Goal: Information Seeking & Learning: Check status

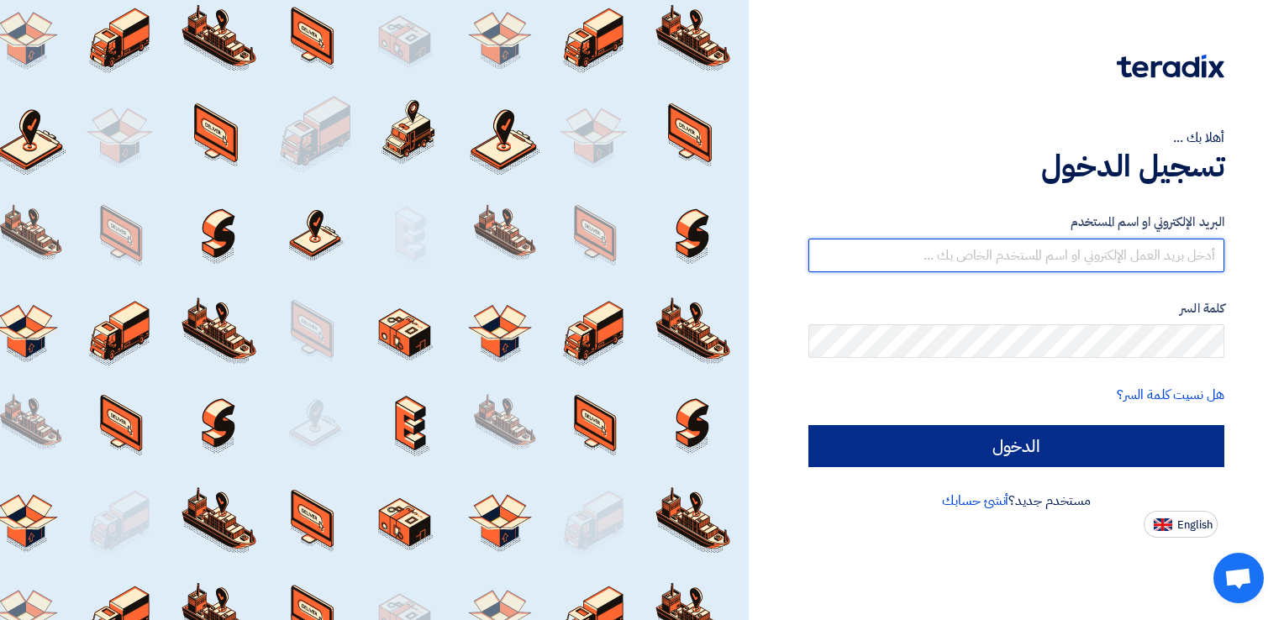
type input "[EMAIL_ADDRESS][DOMAIN_NAME]"
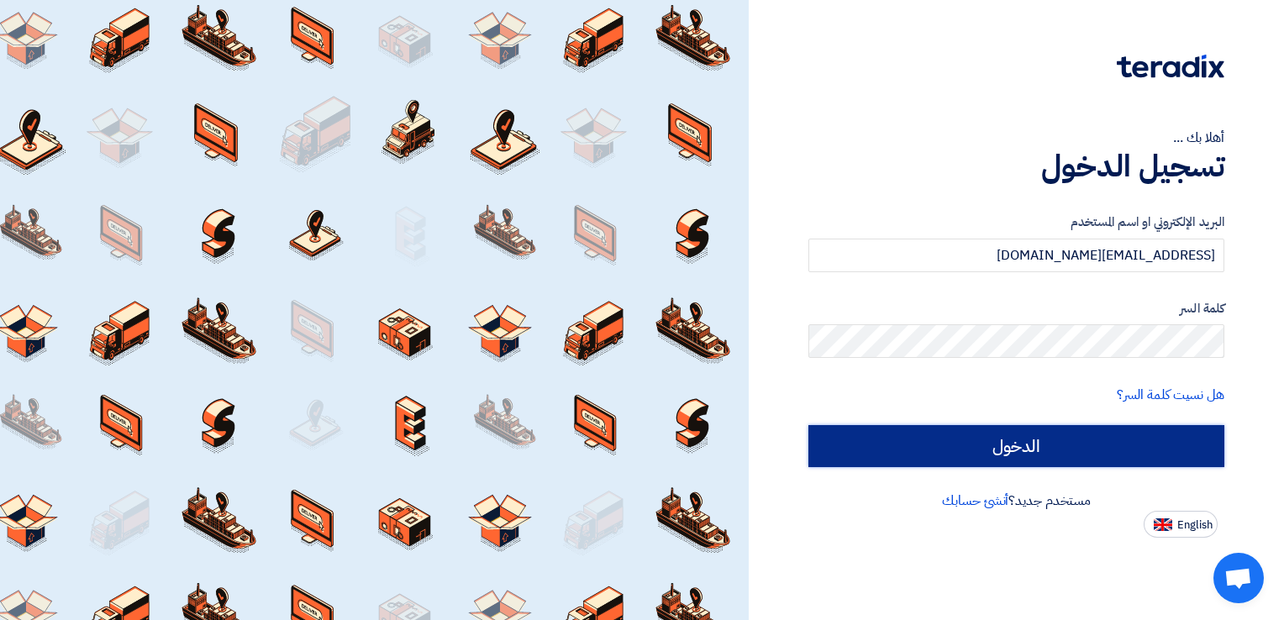
click at [1022, 429] on input "الدخول" at bounding box center [1016, 446] width 416 height 42
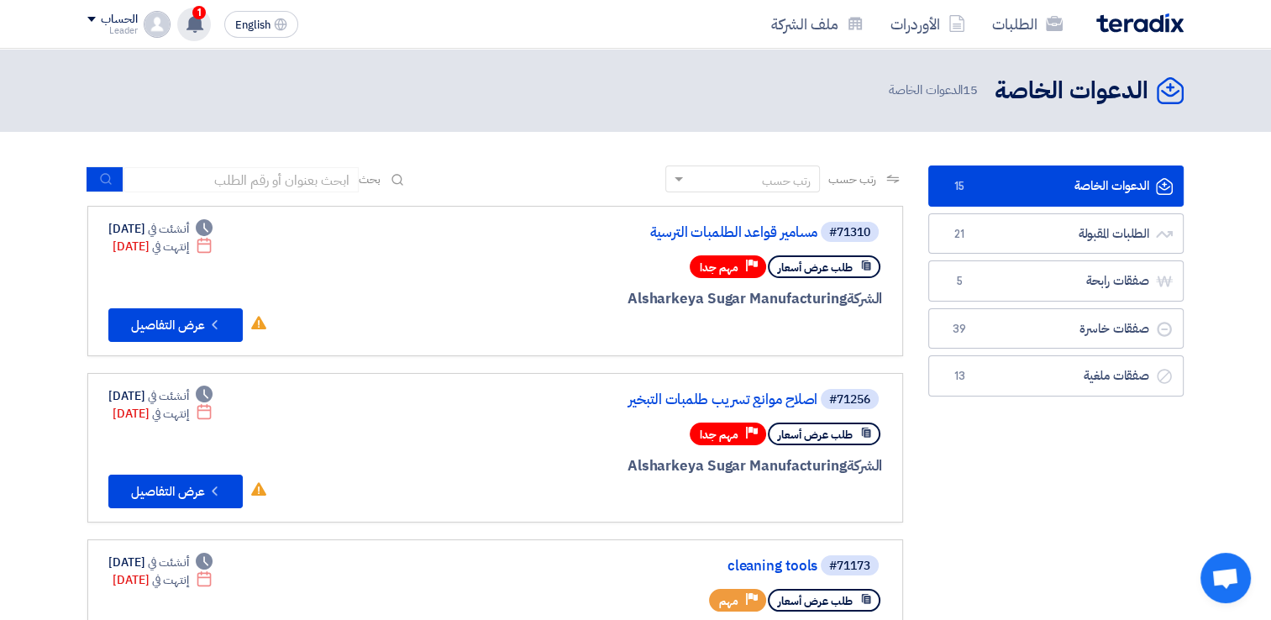
click at [202, 9] on span "1" at bounding box center [198, 12] width 13 height 13
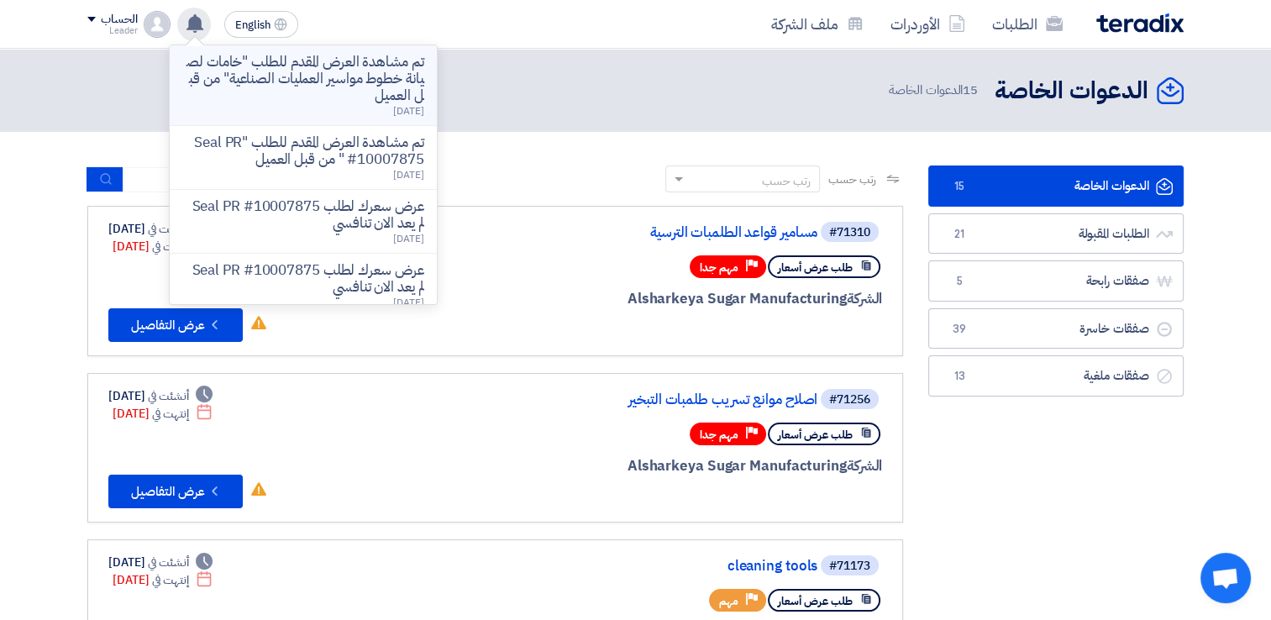
click at [312, 72] on p "تم مشاهدة العرض المقدم للطلب "خامات لصيانة خطوط مواسير العمليات الصناعية" من قب…" at bounding box center [303, 79] width 240 height 50
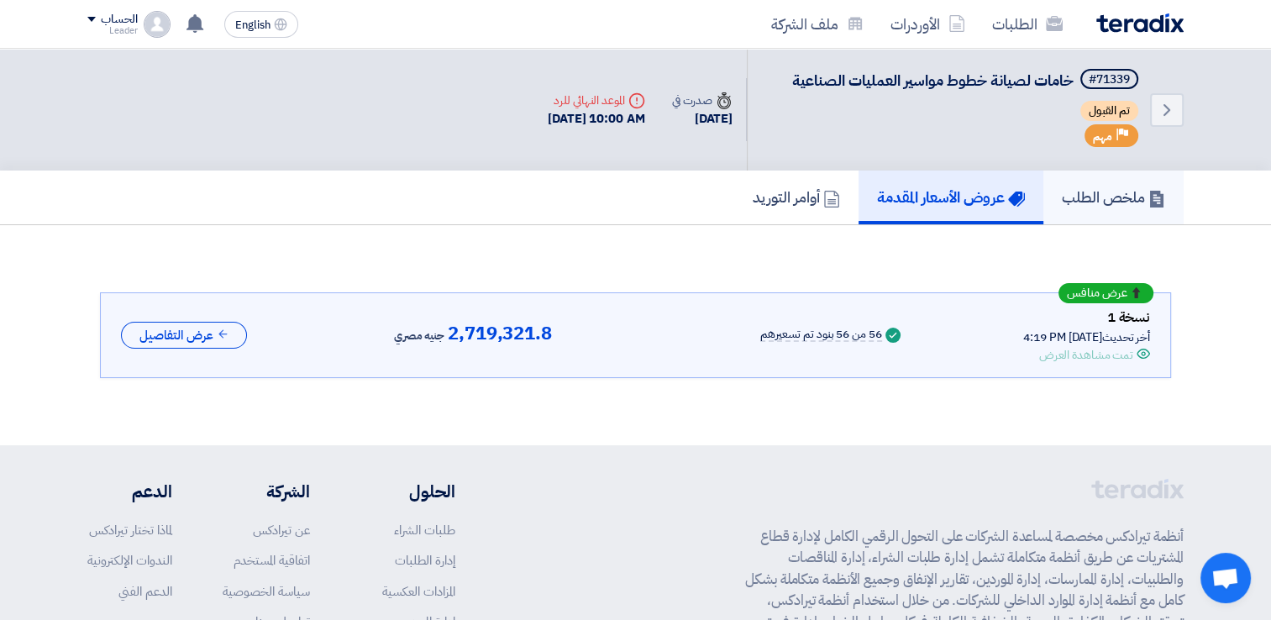
click at [1129, 210] on link "ملخص الطلب" at bounding box center [1114, 198] width 140 height 54
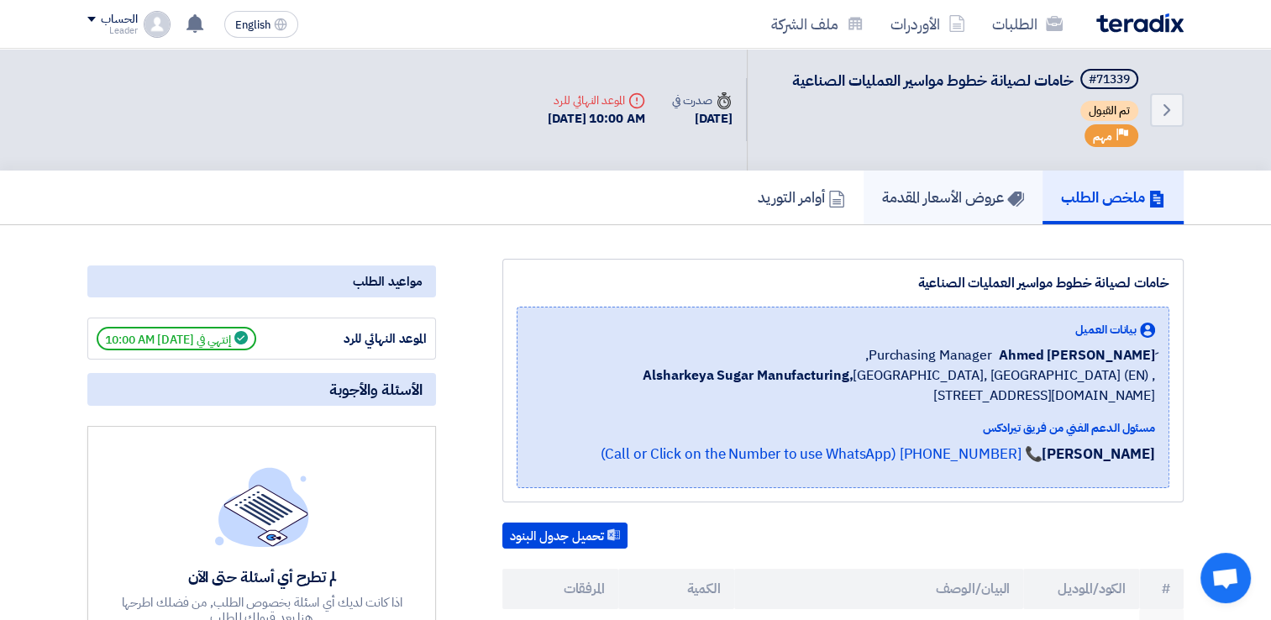
click at [983, 191] on h5 "عروض الأسعار المقدمة" at bounding box center [953, 196] width 142 height 19
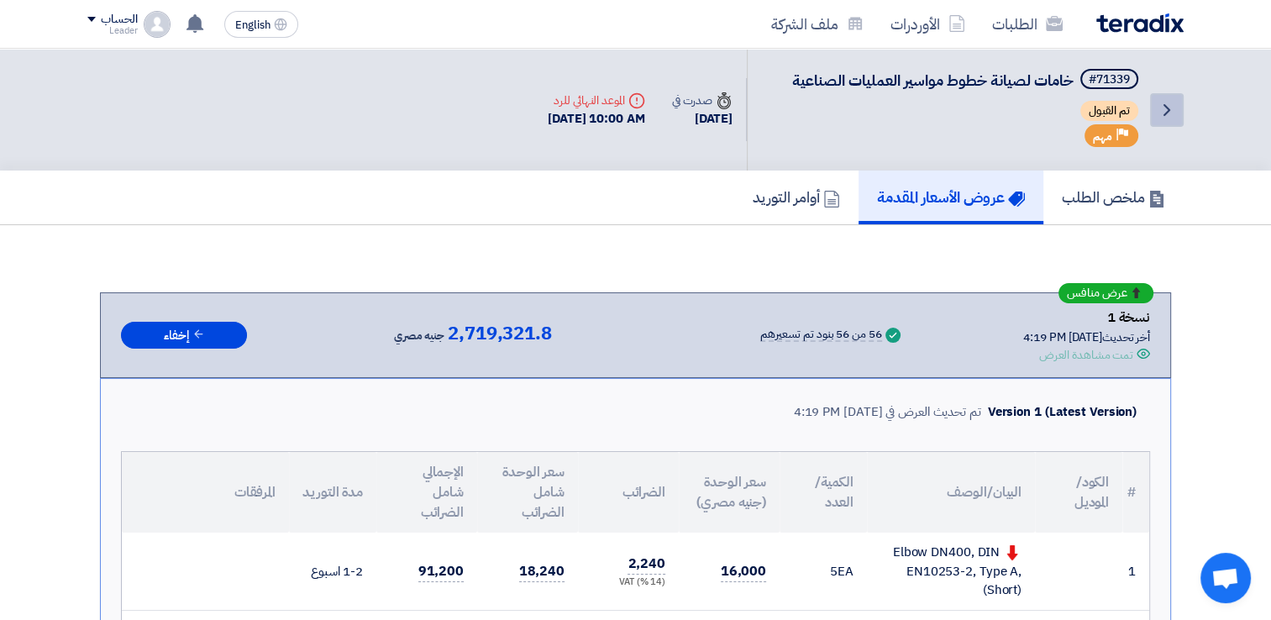
click at [1162, 97] on link "Back" at bounding box center [1167, 110] width 34 height 34
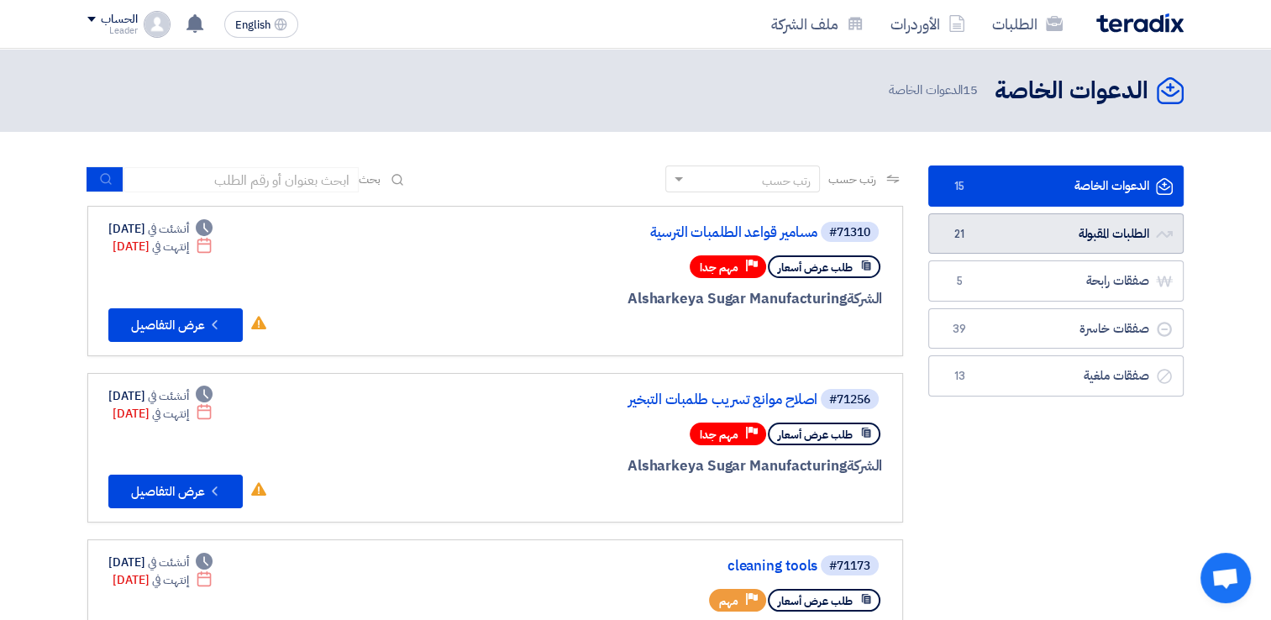
click at [1123, 239] on link "الطلبات المقبولة الطلبات المقبولة 21" at bounding box center [1055, 233] width 255 height 41
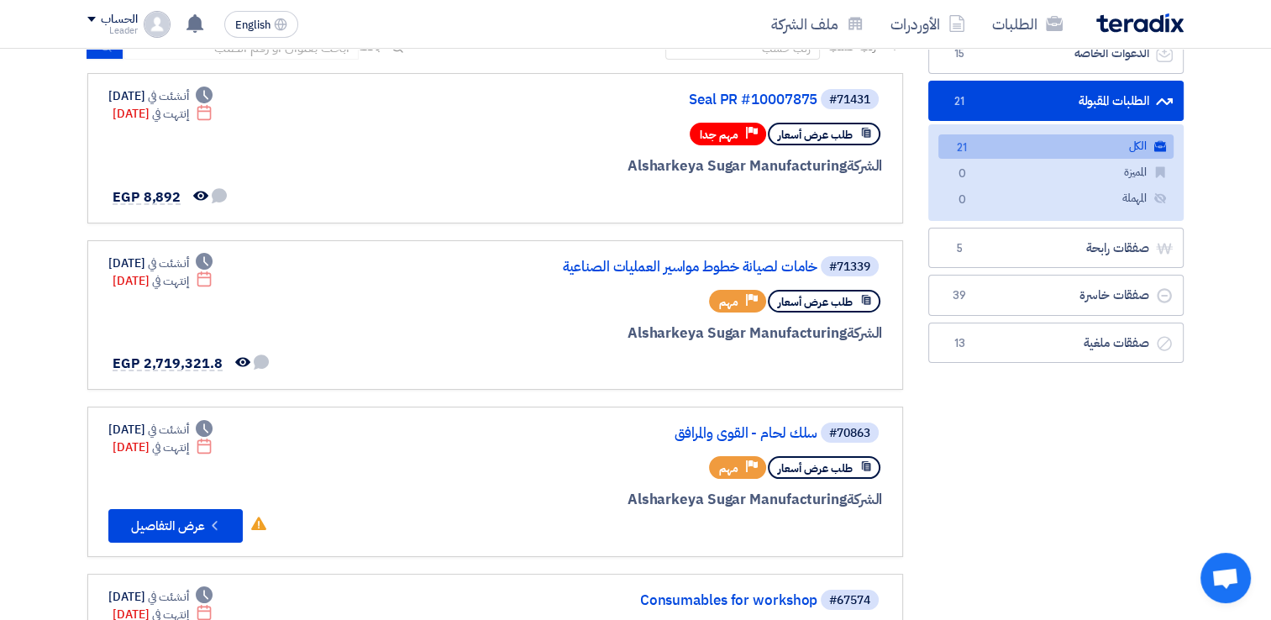
scroll to position [138, 0]
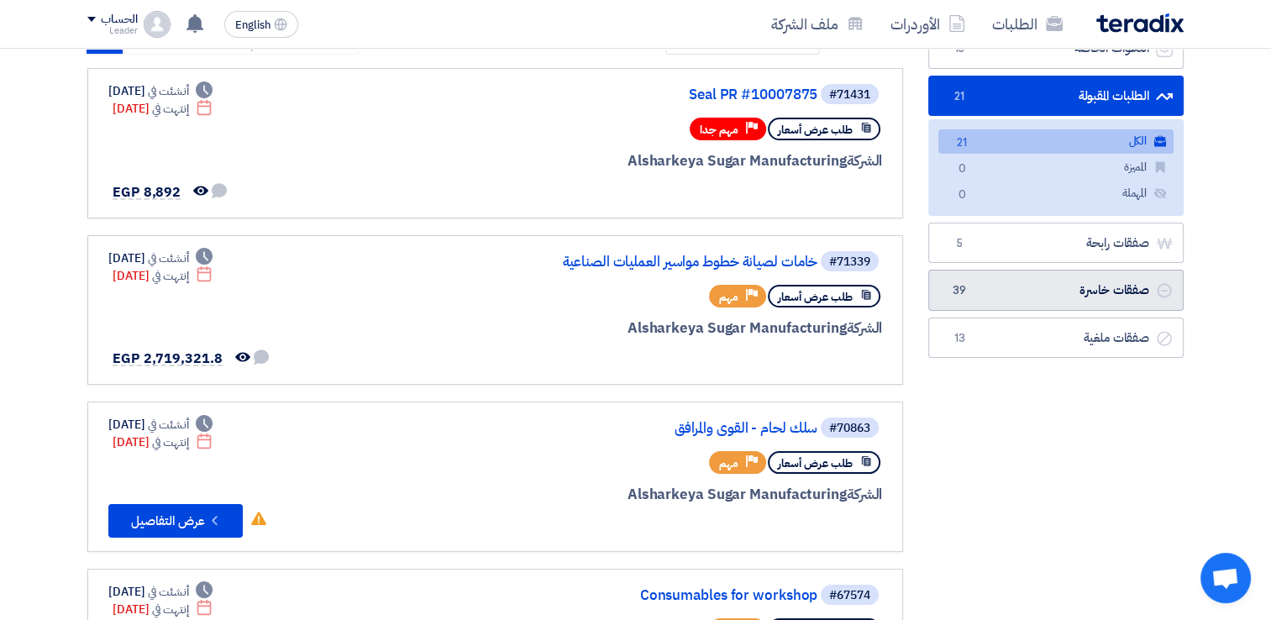
click at [1112, 297] on link "صفقات خاسرة صفقات خاسرة 39" at bounding box center [1055, 290] width 255 height 41
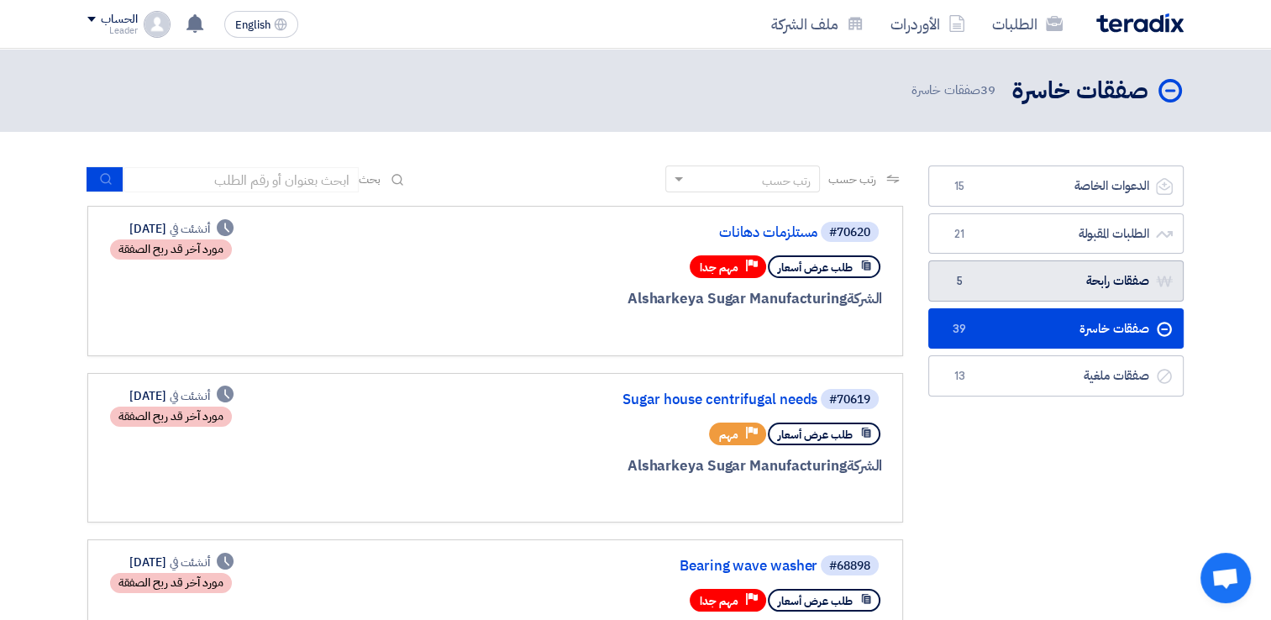
click at [1102, 284] on link "صفقات رابحة صفقات رابحة 5" at bounding box center [1055, 280] width 255 height 41
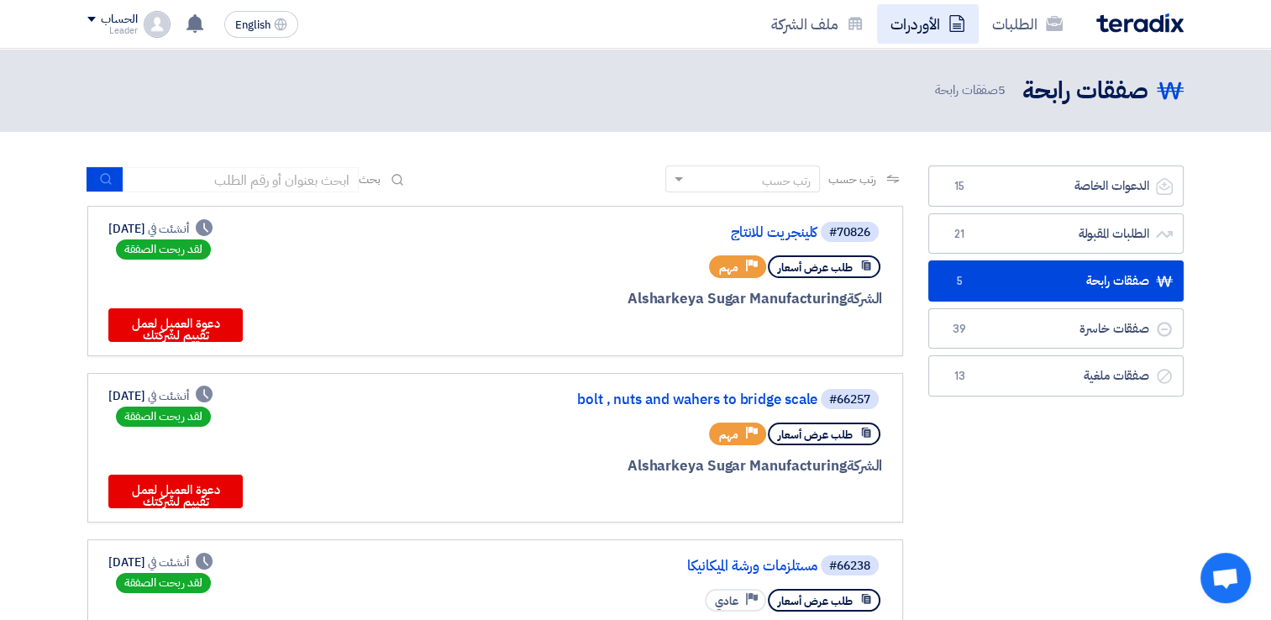
click at [928, 20] on link "الأوردرات" at bounding box center [928, 23] width 102 height 39
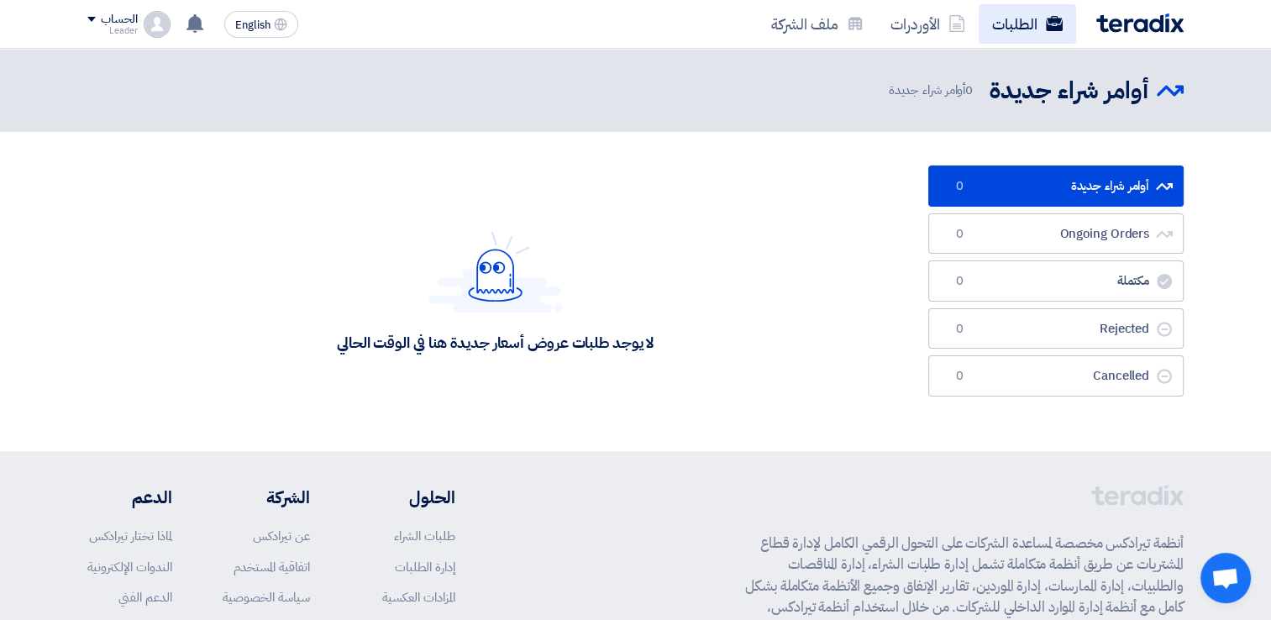
click at [1025, 10] on link "الطلبات" at bounding box center [1027, 23] width 97 height 39
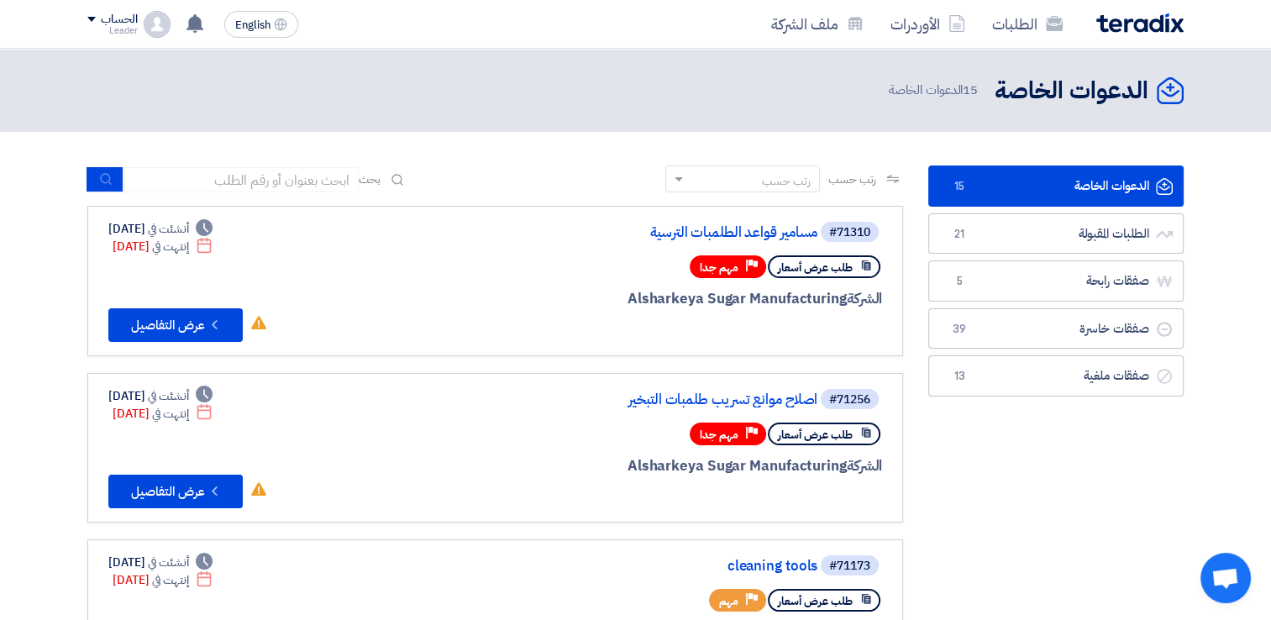
click at [1102, 255] on ul "الدعوات الخاصة الدعوات الخاصة 15 الطلبات المقبولة الطلبات المقبولة 21 صفقات راب…" at bounding box center [1055, 281] width 255 height 231
click at [1104, 247] on link "الطلبات المقبولة الطلبات المقبولة 21" at bounding box center [1055, 233] width 255 height 41
